Goal: Information Seeking & Learning: Learn about a topic

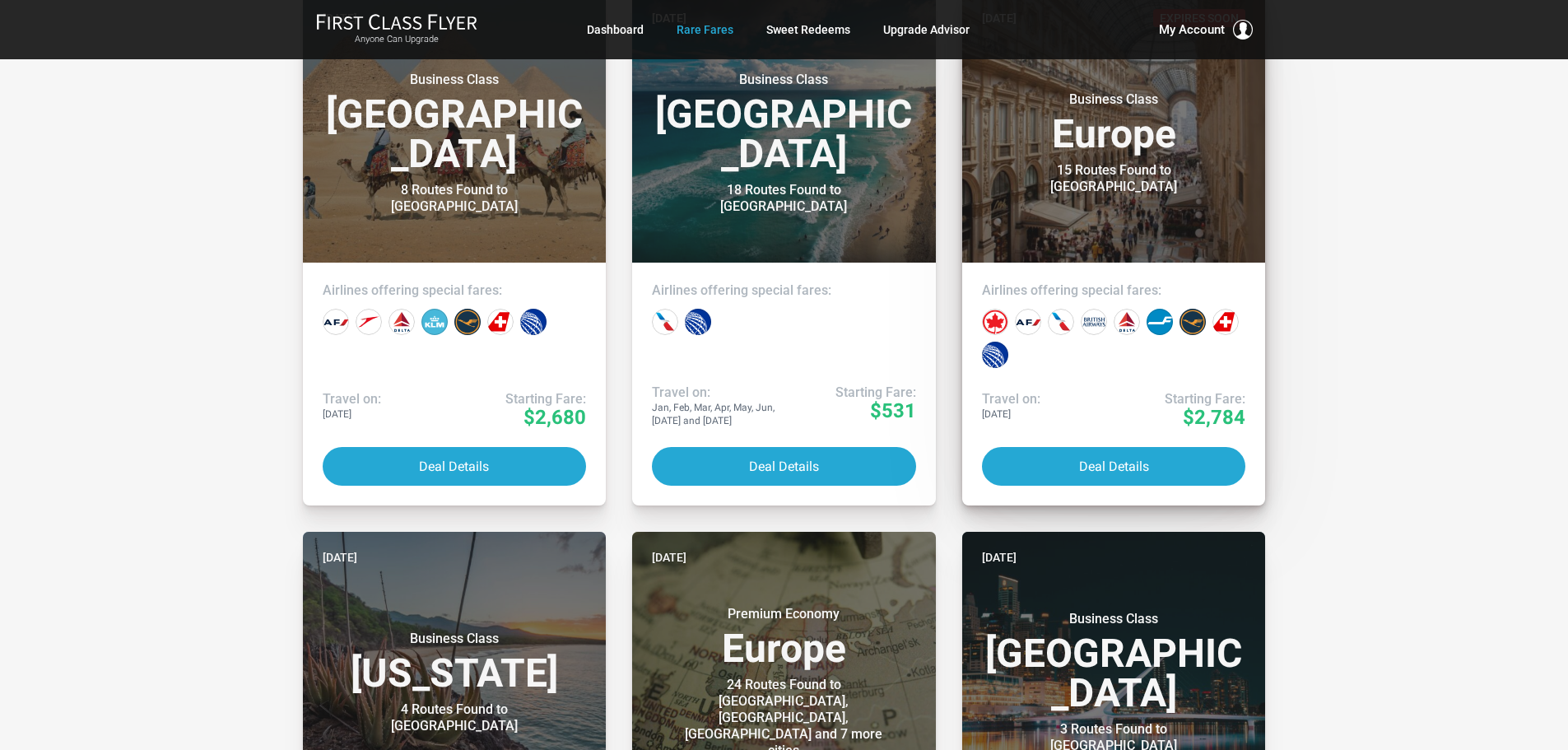
scroll to position [329, 0]
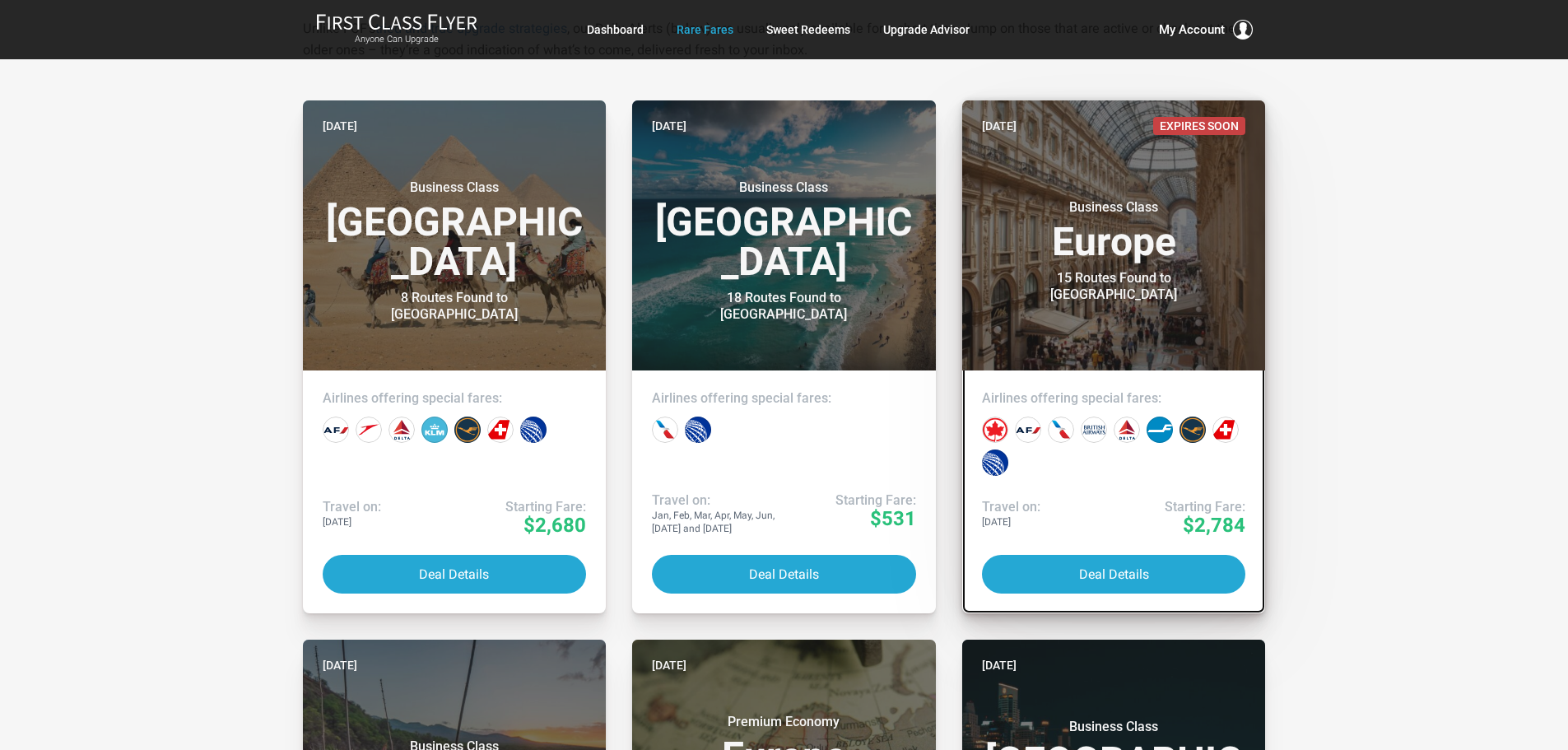
click at [1086, 458] on div at bounding box center [1114, 446] width 271 height 66
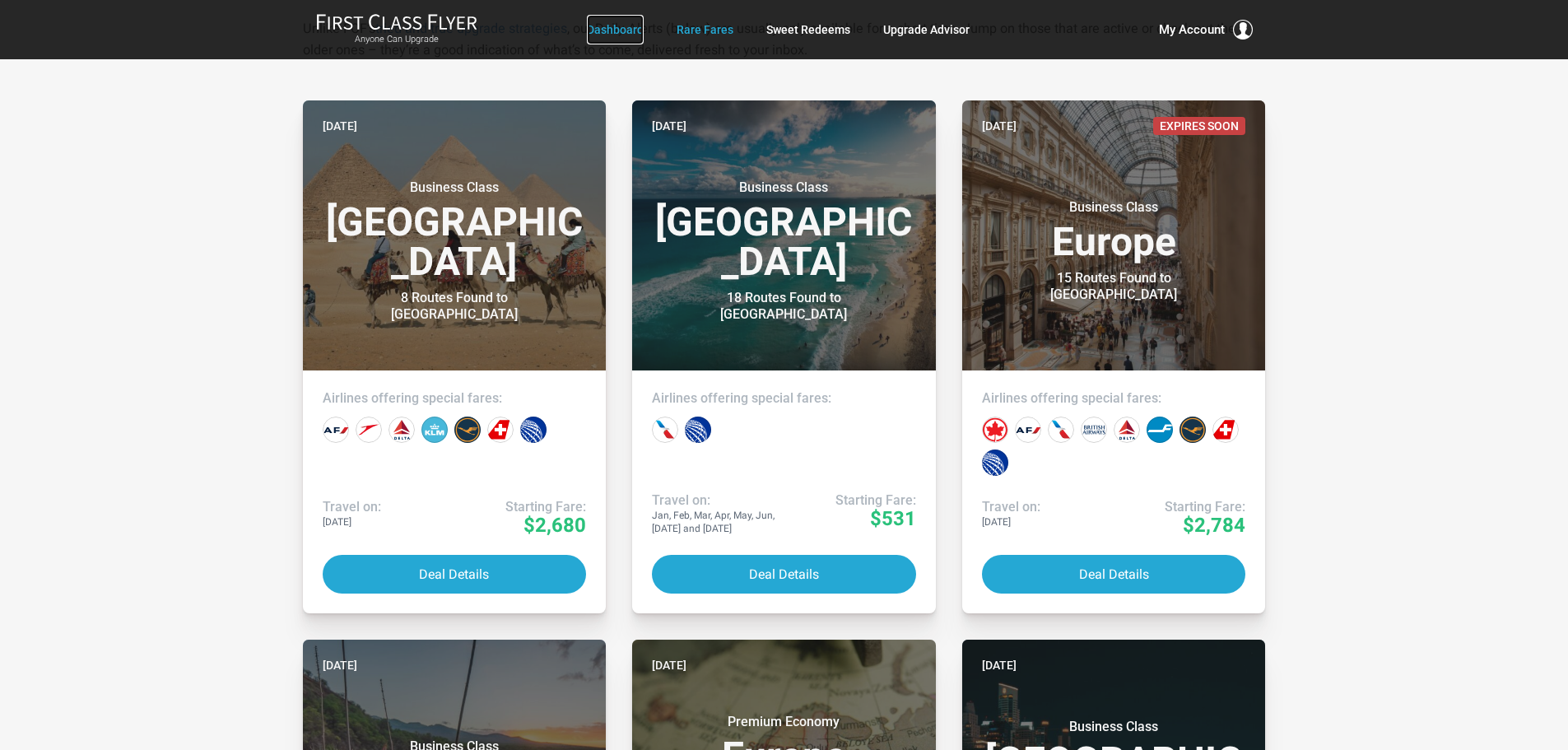
click at [602, 28] on link "Dashboard" at bounding box center [615, 29] width 57 height 29
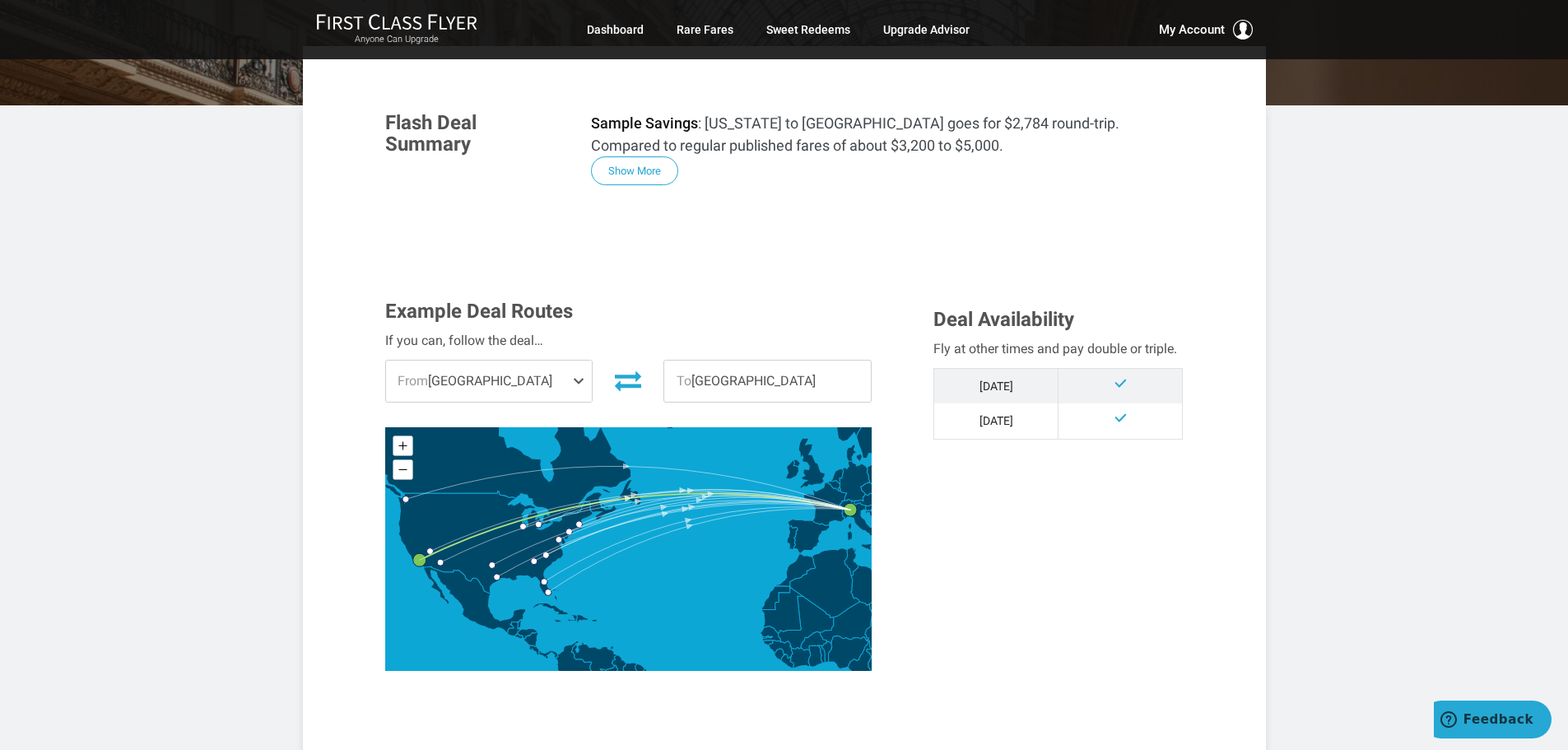
scroll to position [247, 0]
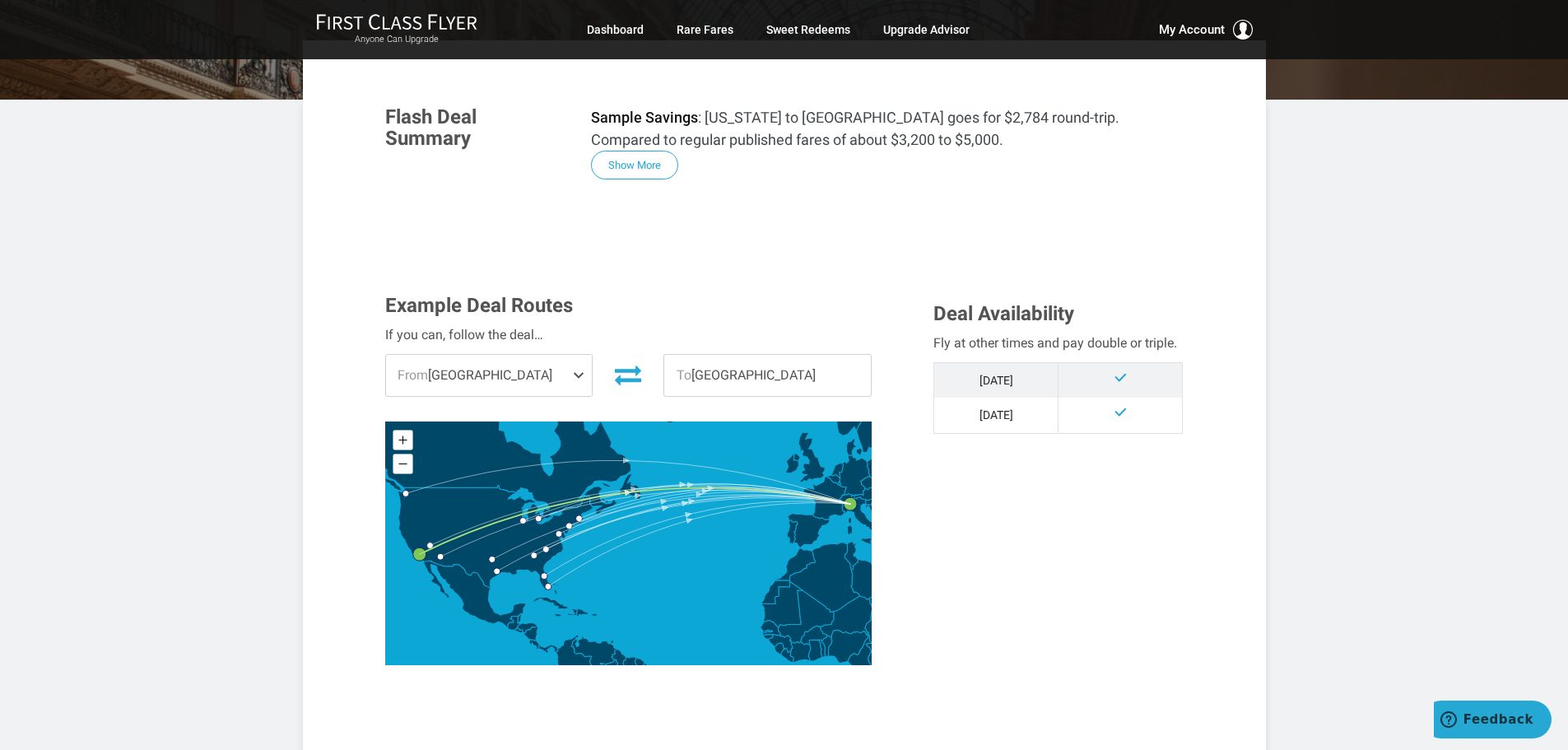
click at [576, 372] on span at bounding box center [582, 376] width 20 height 41
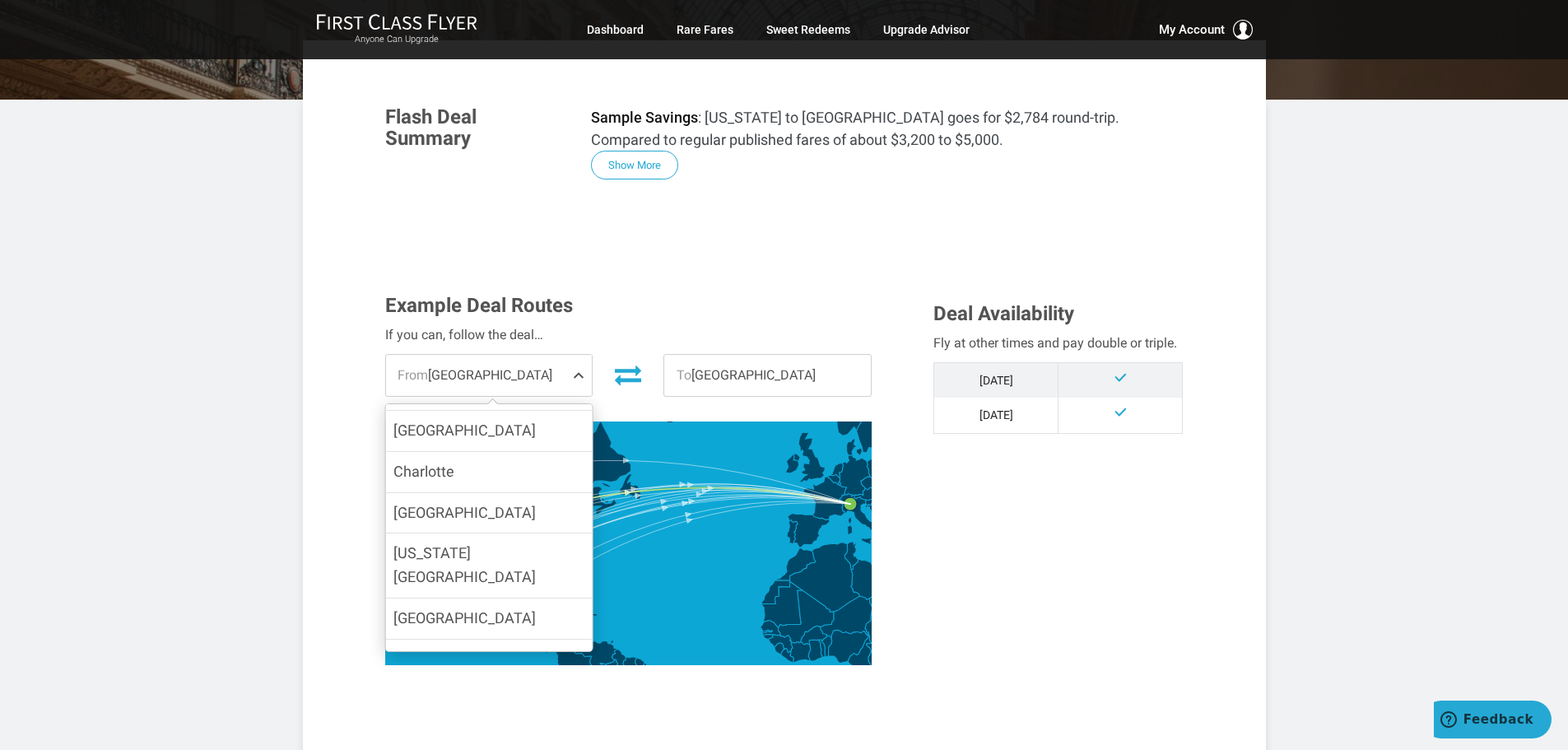
scroll to position [367, 0]
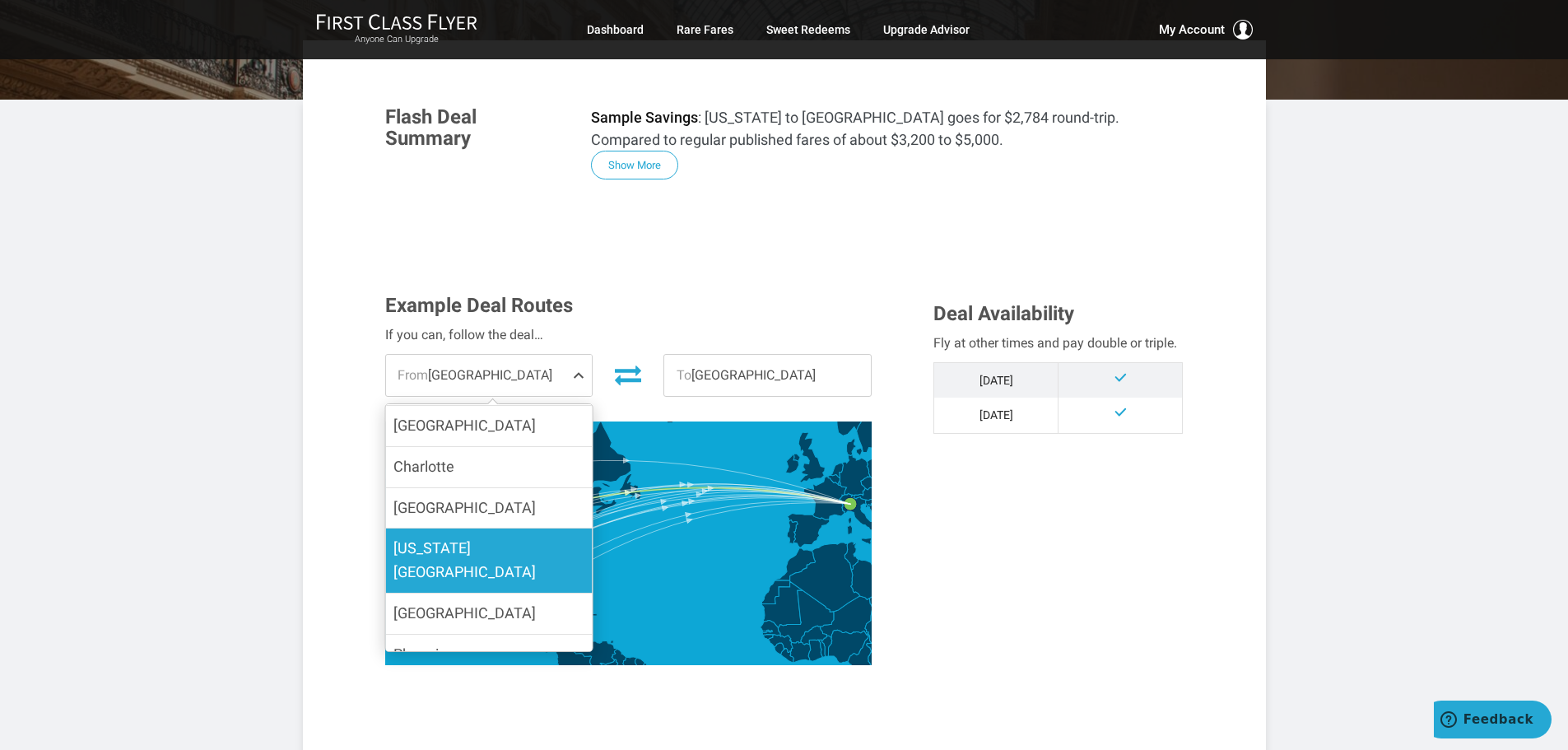
click at [512, 541] on label "Washington DC" at bounding box center [489, 560] width 207 height 64
click at [0, 0] on input "Washington DC" at bounding box center [0, 0] width 0 height 0
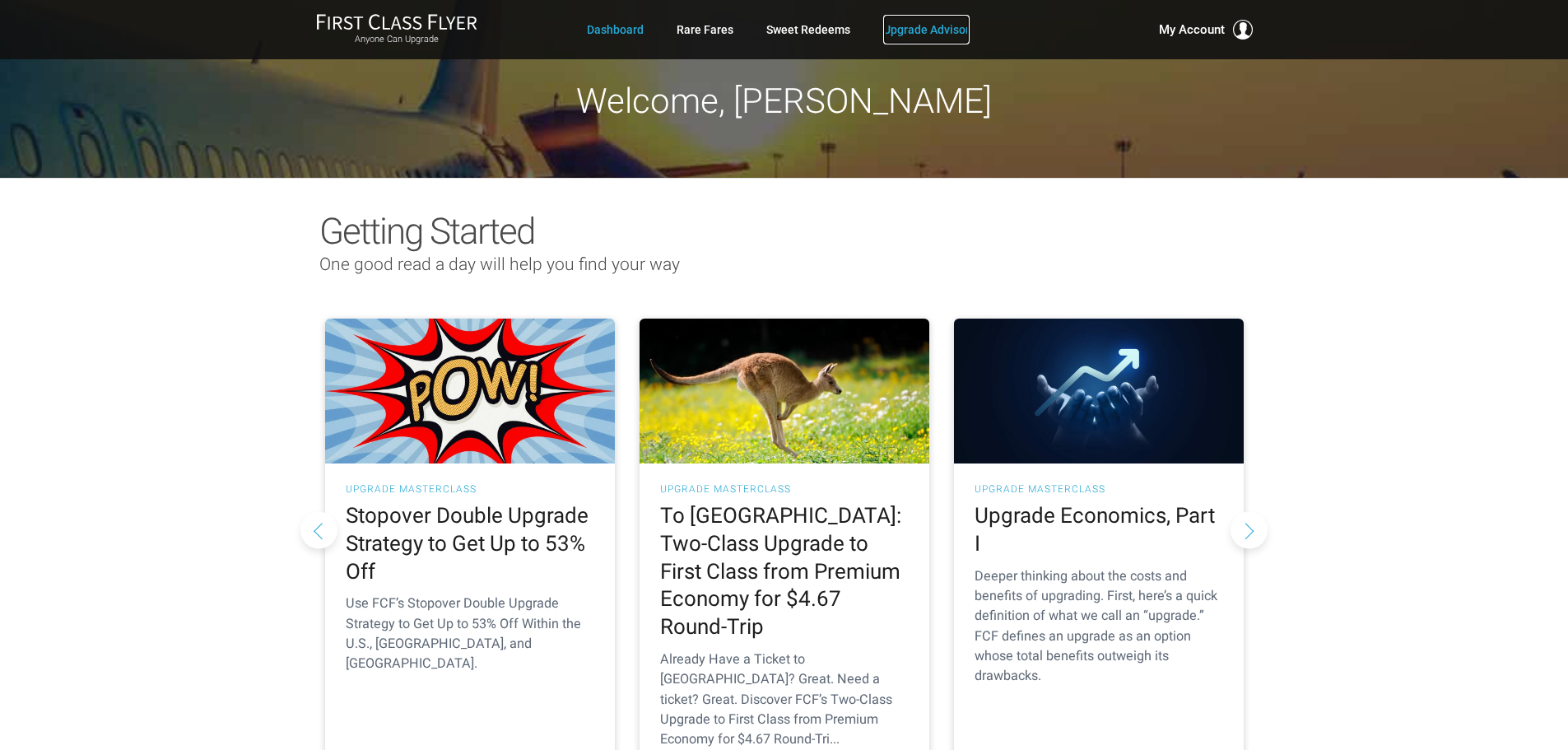
click at [903, 28] on link "Upgrade Advisor" at bounding box center [927, 29] width 86 height 29
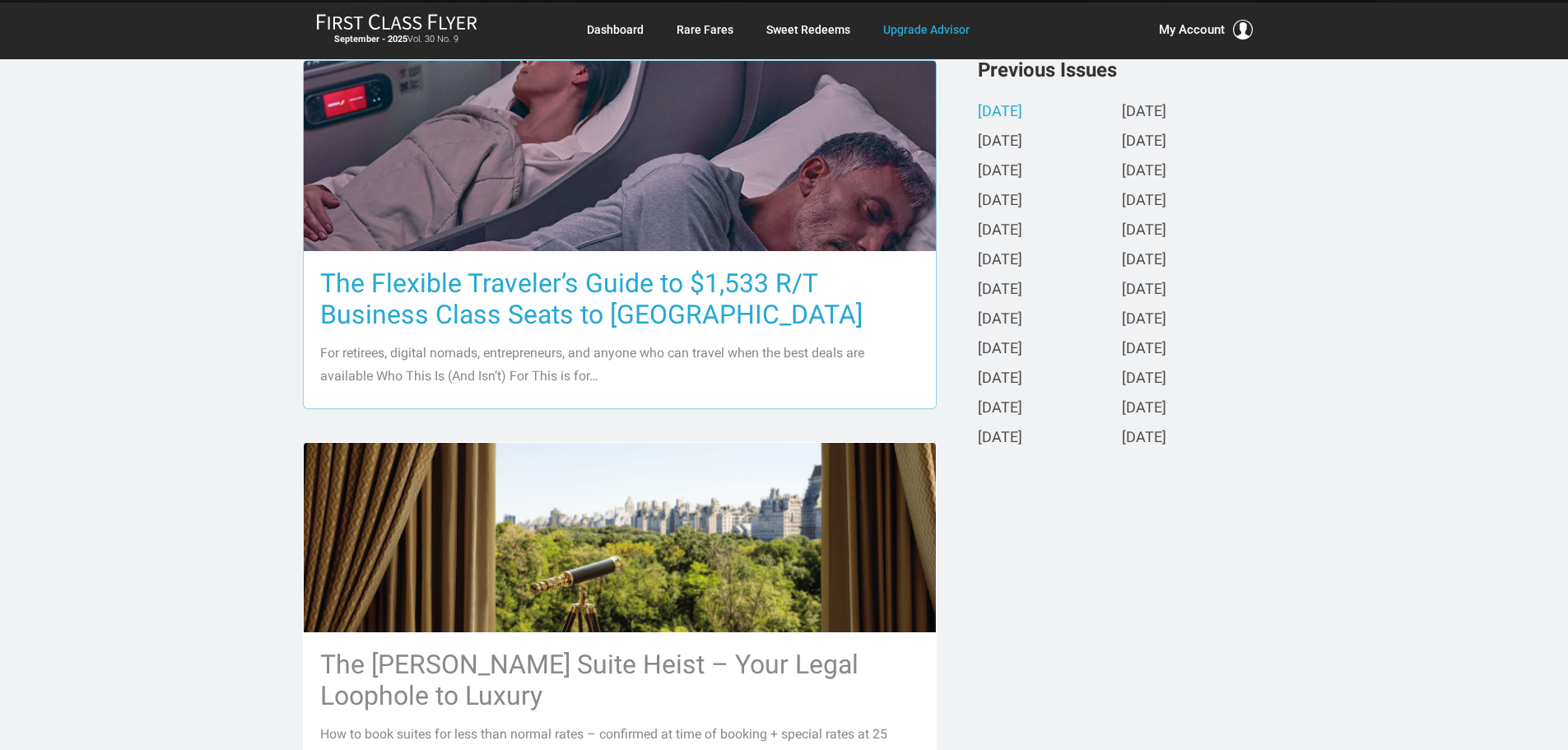
scroll to position [411, 0]
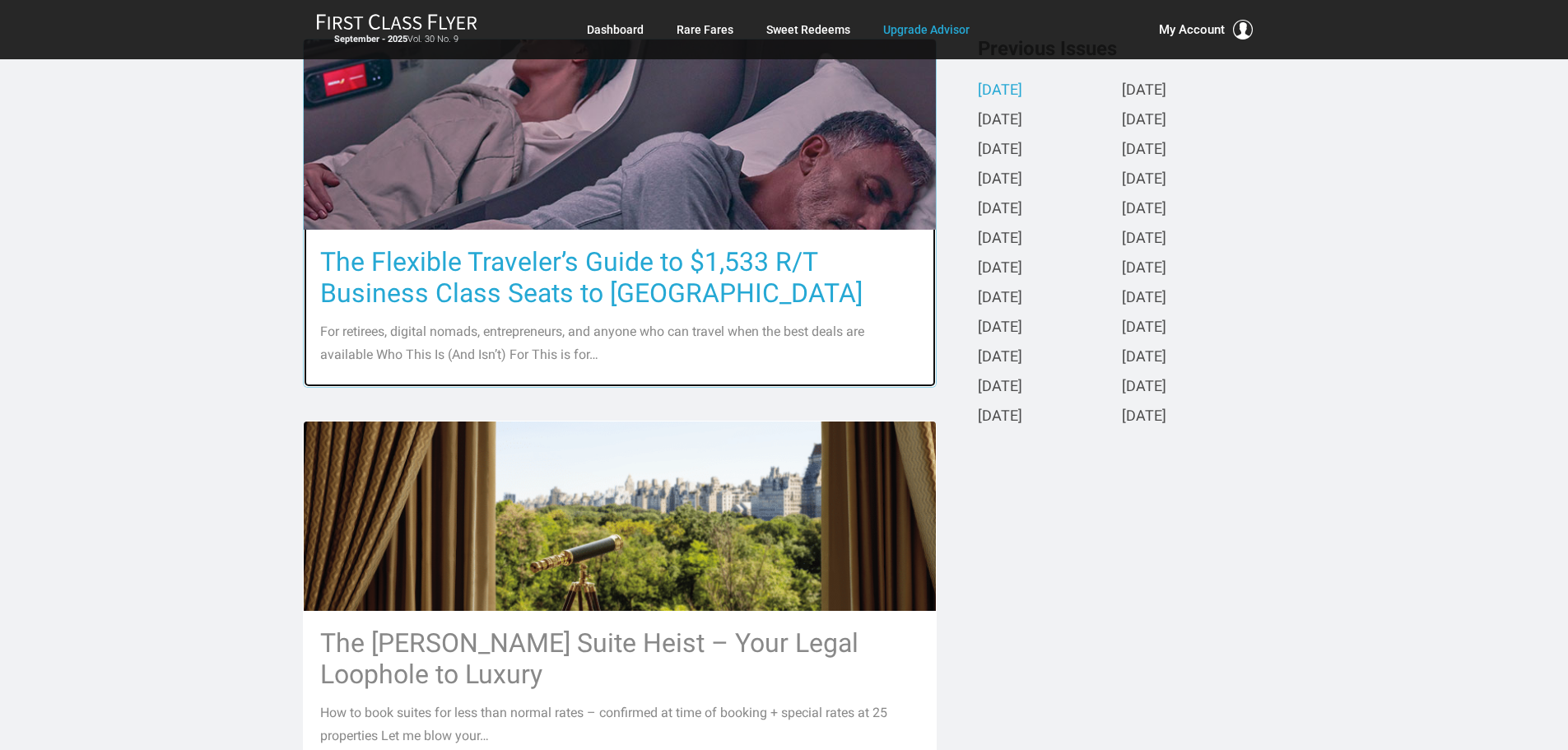
click at [511, 266] on h3 "The Flexible Traveler’s Guide to $1,533 R/T Business Class Seats to Europe" at bounding box center [619, 278] width 599 height 63
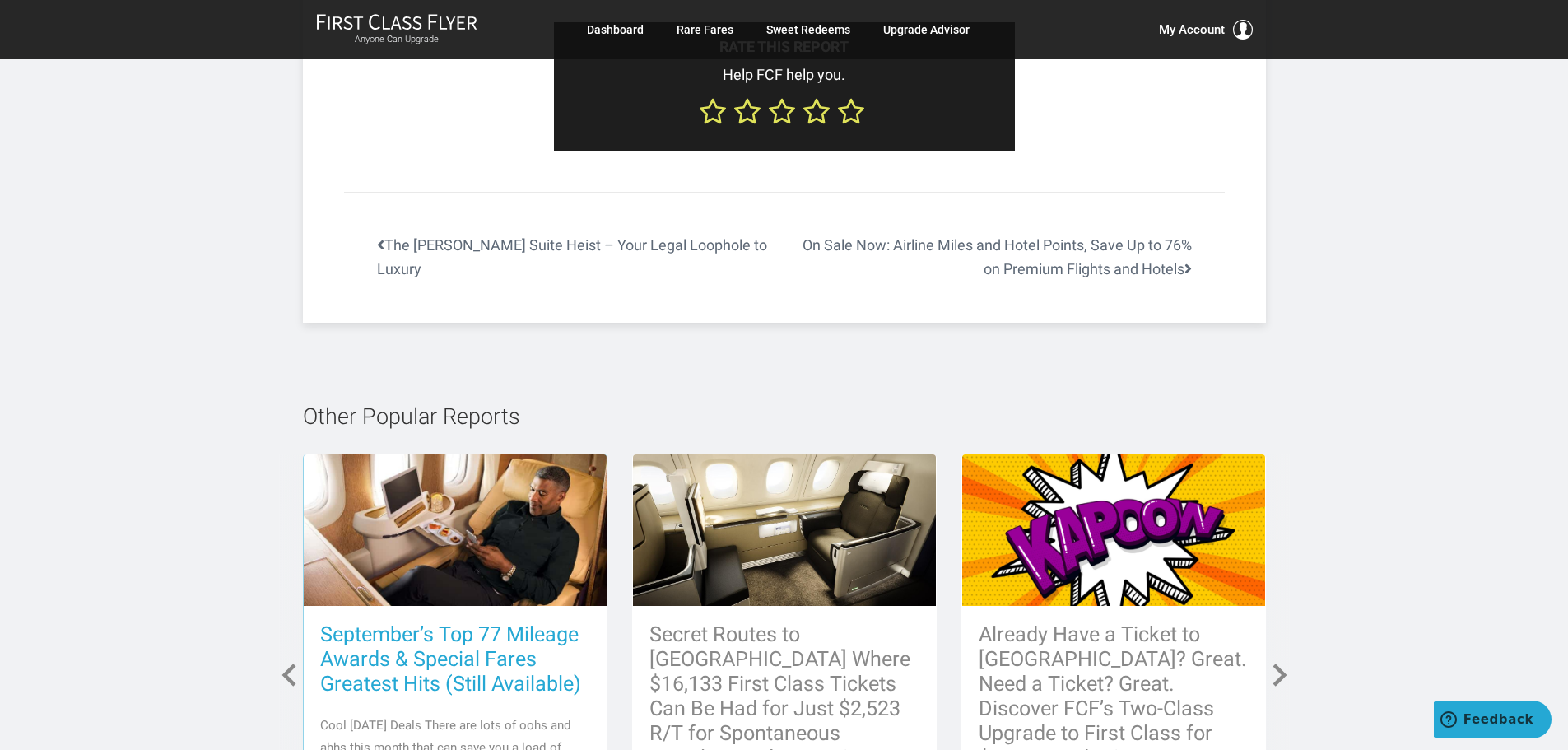
scroll to position [6997, 0]
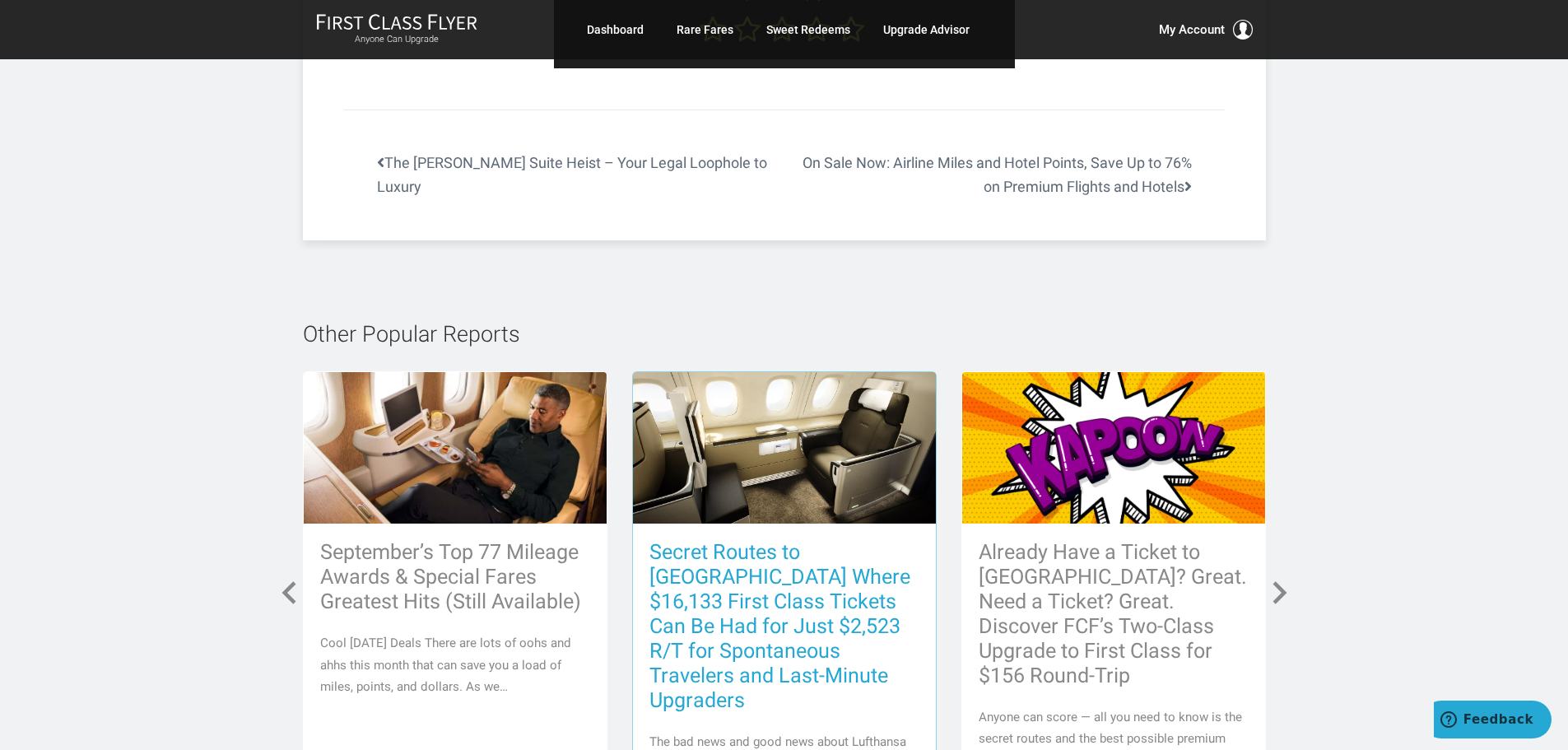
click at [690, 540] on h3 "Secret Routes to [GEOGRAPHIC_DATA] Where $16,133 First Class Tickets Can Be Had…" at bounding box center [784, 626] width 270 height 172
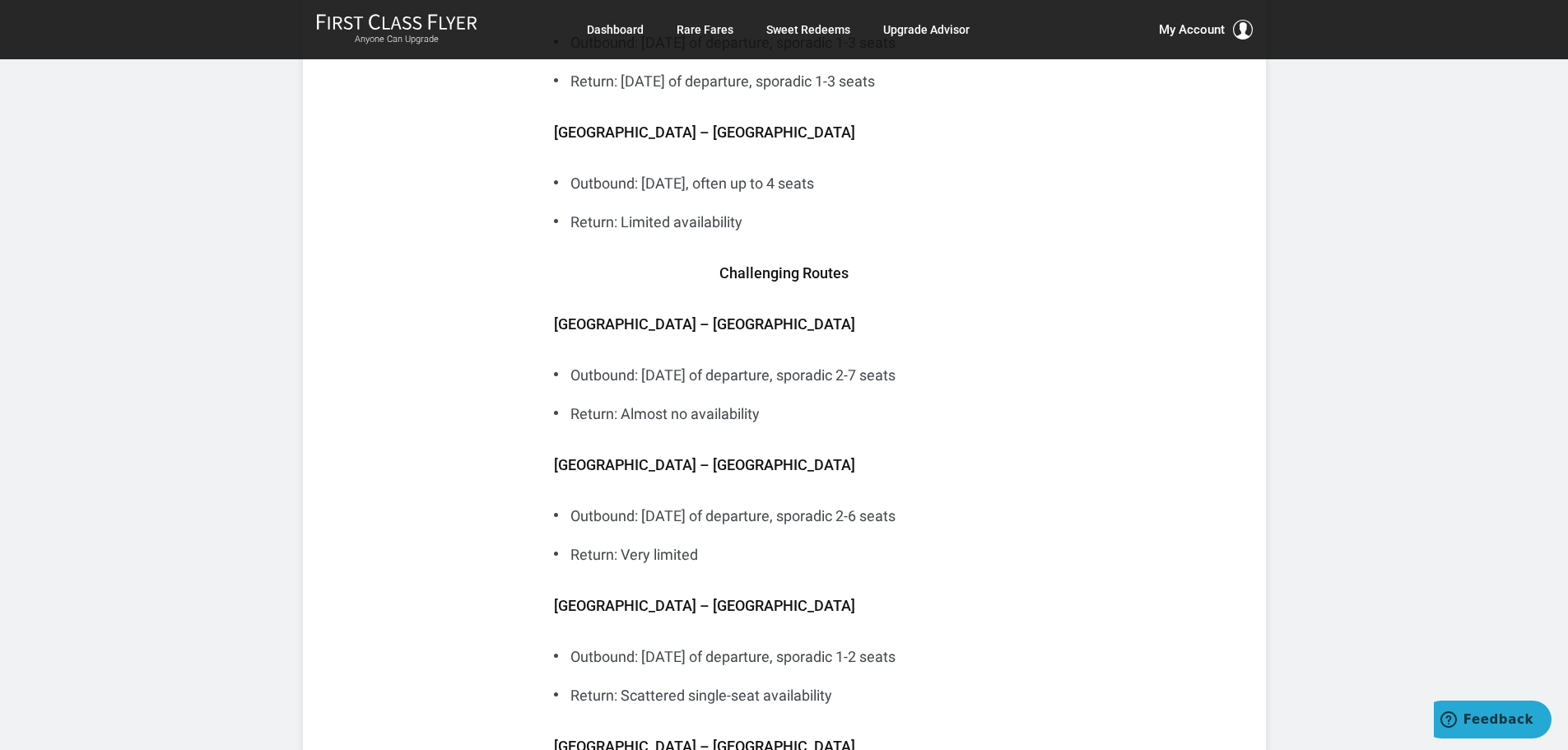
scroll to position [6585, 0]
